Goal: Find specific page/section

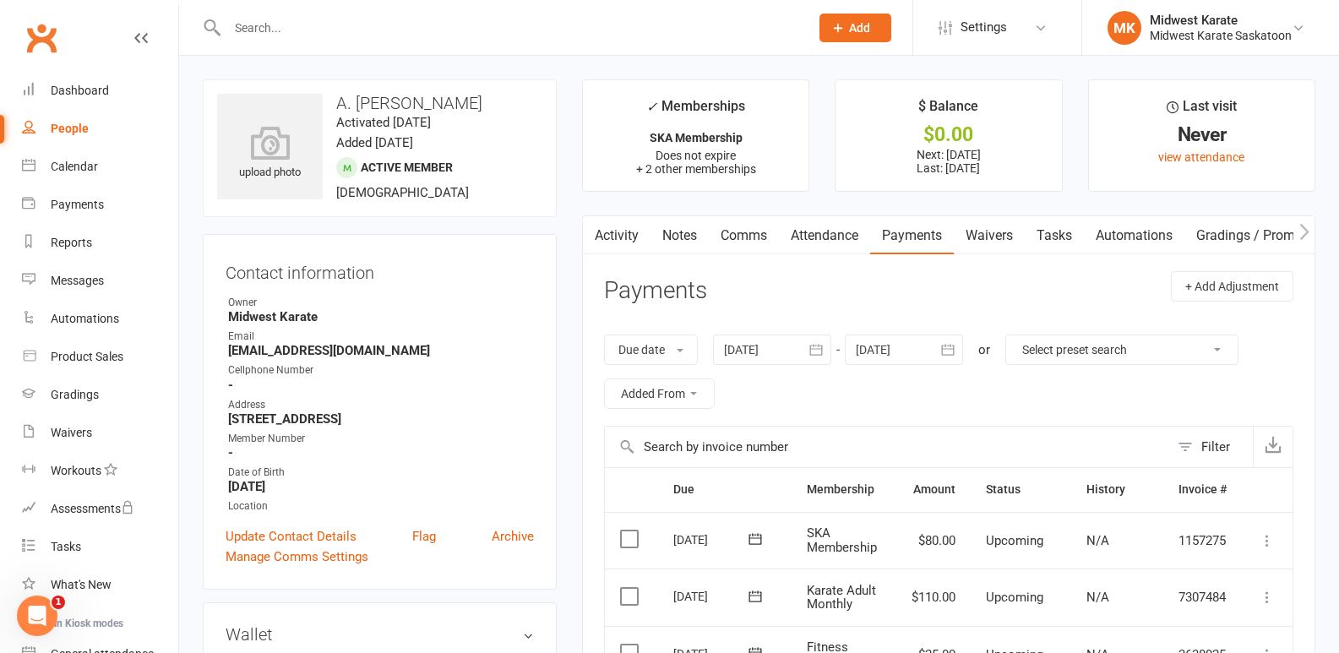
click at [297, 32] on input "text" at bounding box center [509, 28] width 575 height 24
type input "[PERSON_NAME]"
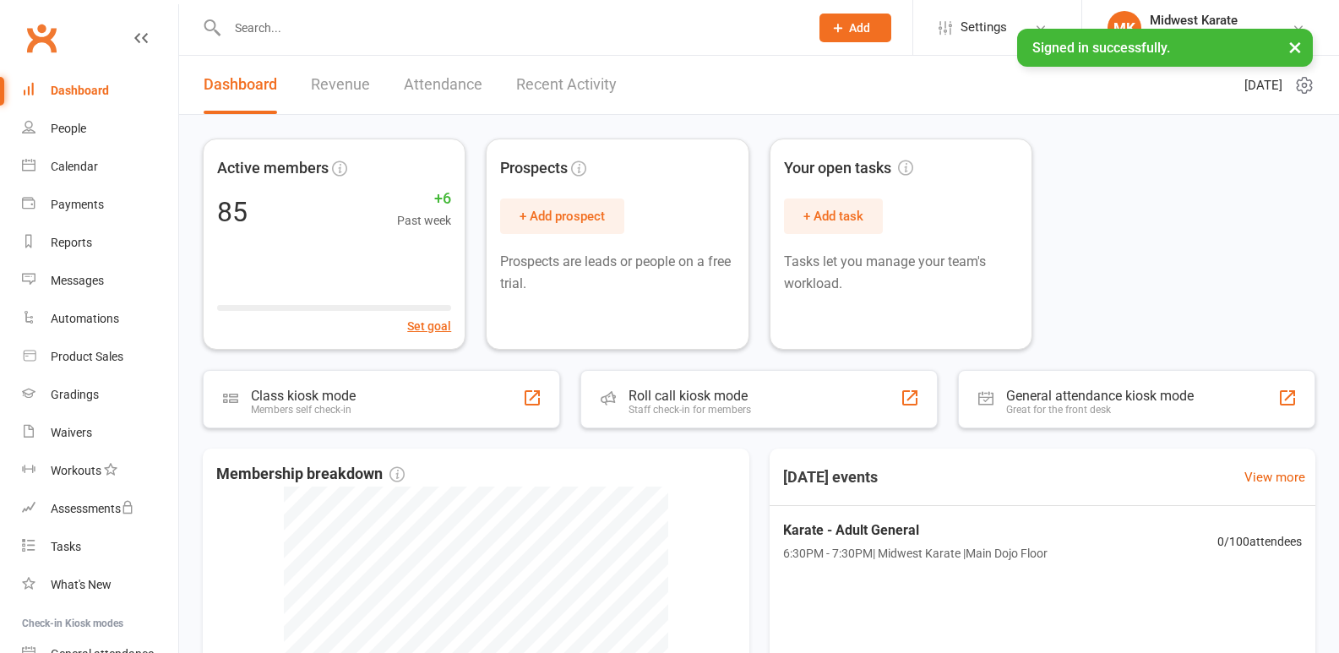
click at [308, 27] on input "text" at bounding box center [509, 28] width 575 height 24
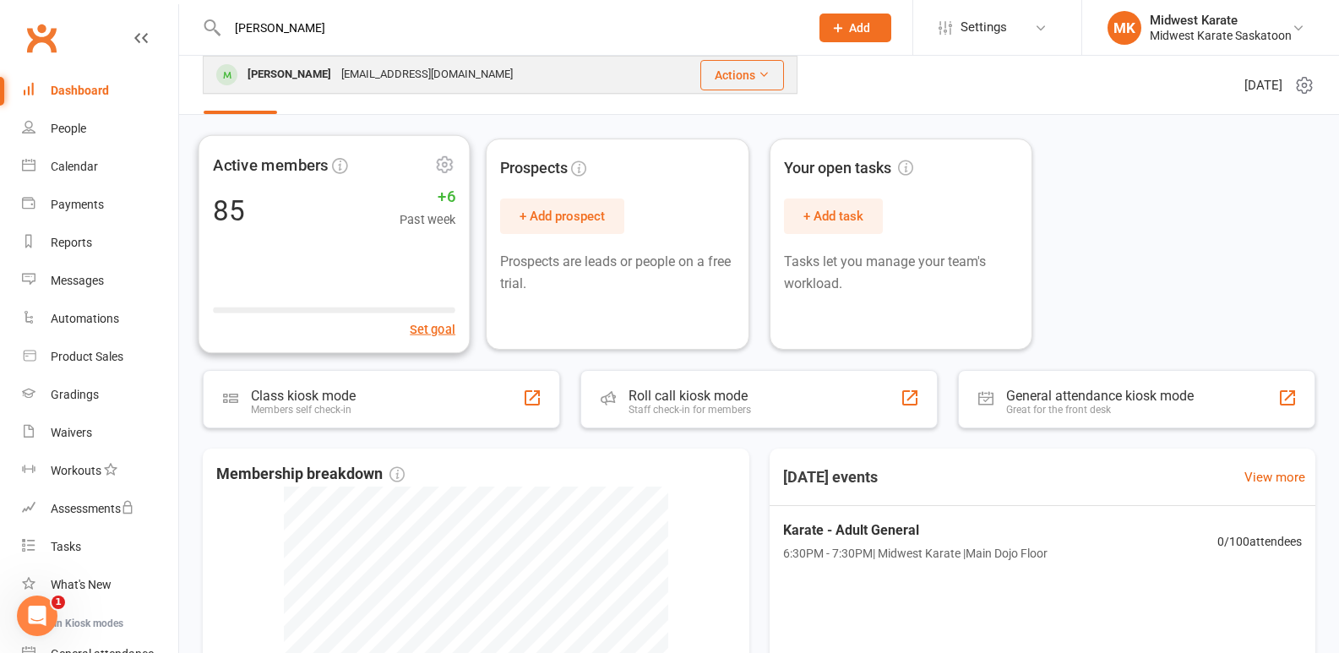
type input "[PERSON_NAME]"
drag, startPoint x: 385, startPoint y: 76, endPoint x: 466, endPoint y: 237, distance: 180.2
click at [385, 75] on div "sidhuroop911@gmail.com" at bounding box center [427, 75] width 182 height 25
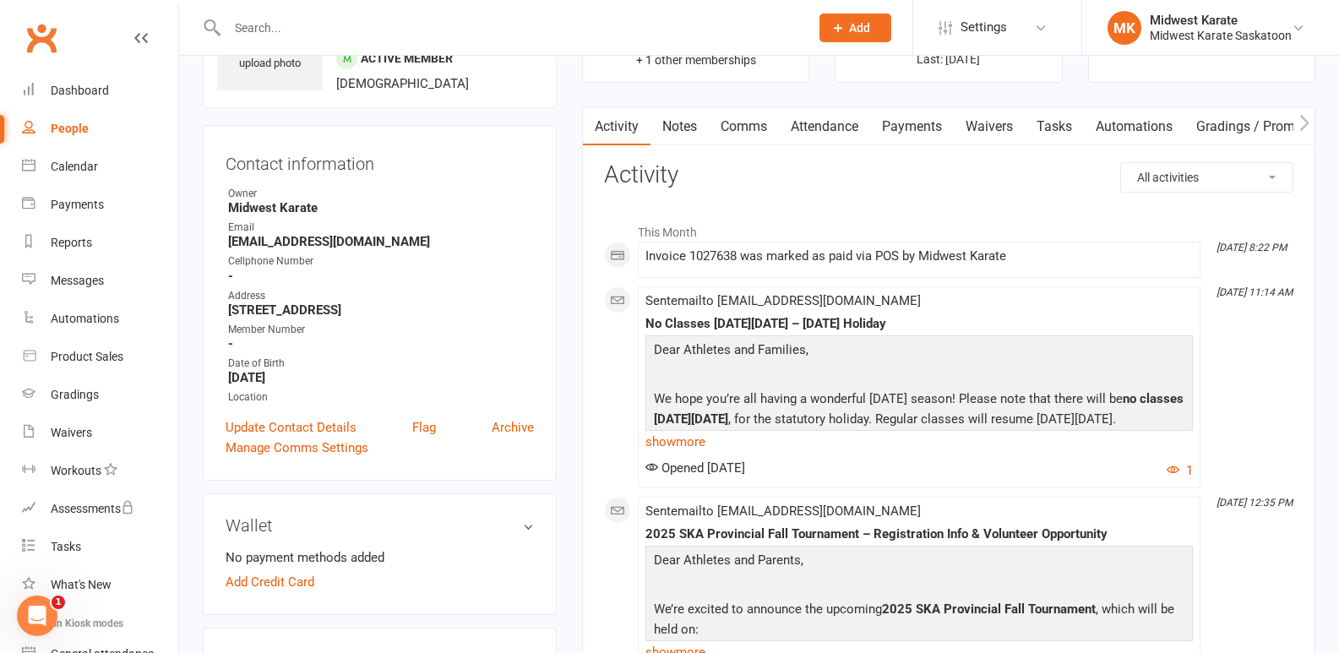
scroll to position [169, 0]
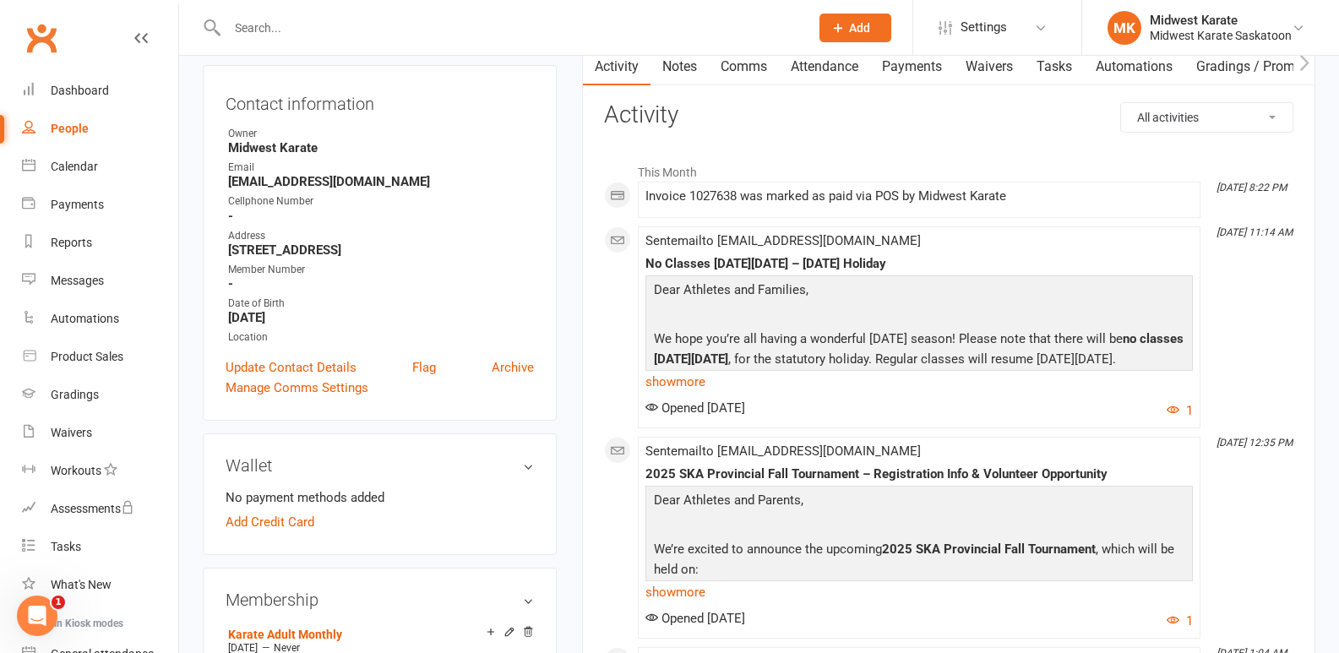
click at [894, 65] on link "Payments" at bounding box center [912, 66] width 84 height 39
